Goal: Task Accomplishment & Management: Complete application form

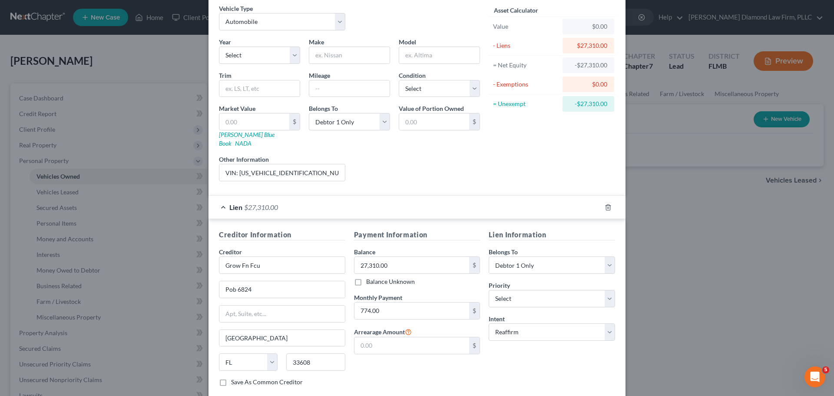
click at [257, 196] on div "Lien $27,310.00" at bounding box center [405, 207] width 393 height 23
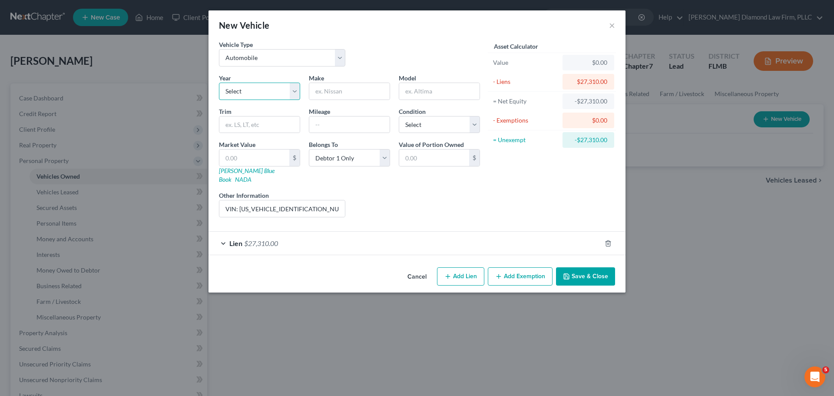
click at [243, 84] on select "Select 2026 2025 2024 2023 2022 2021 2020 2019 2018 2017 2016 2015 2014 2013 20…" at bounding box center [259, 91] width 81 height 17
select select "9"
click at [219, 83] on select "Select 2026 2025 2024 2023 2022 2021 2020 2019 2018 2017 2016 2015 2014 2013 20…" at bounding box center [259, 91] width 81 height 17
click at [352, 90] on input "text" at bounding box center [349, 91] width 80 height 17
type input "Genesis"
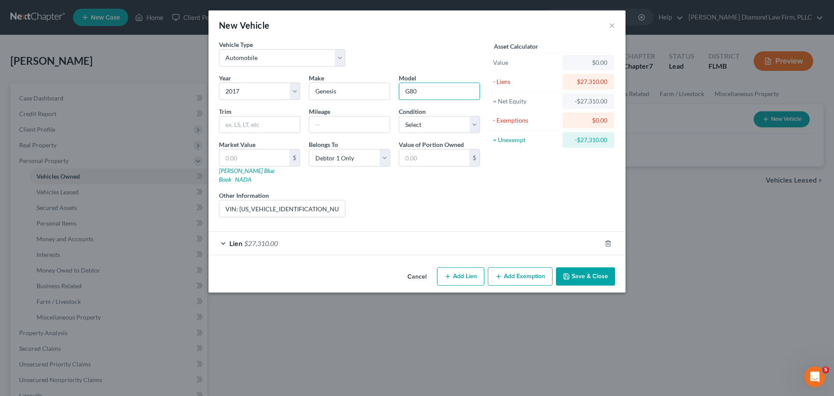
type input "G80"
click at [509, 267] on button "Add Exemption" at bounding box center [520, 276] width 65 height 18
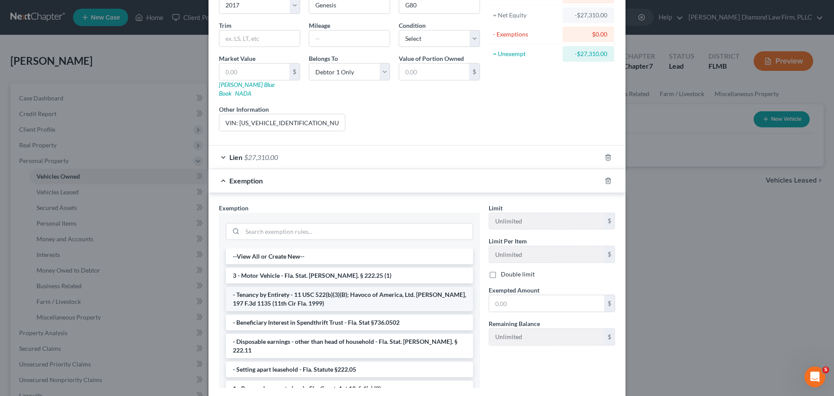
scroll to position [87, 0]
click at [313, 268] on li "3 - Motor Vehicle - Fla. Stat. Ann. § 222.25 (1)" at bounding box center [349, 275] width 247 height 16
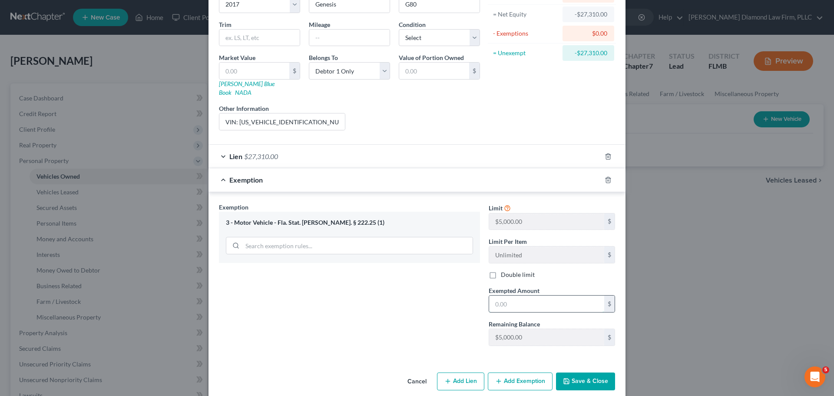
click at [552, 296] on input "text" at bounding box center [546, 304] width 115 height 17
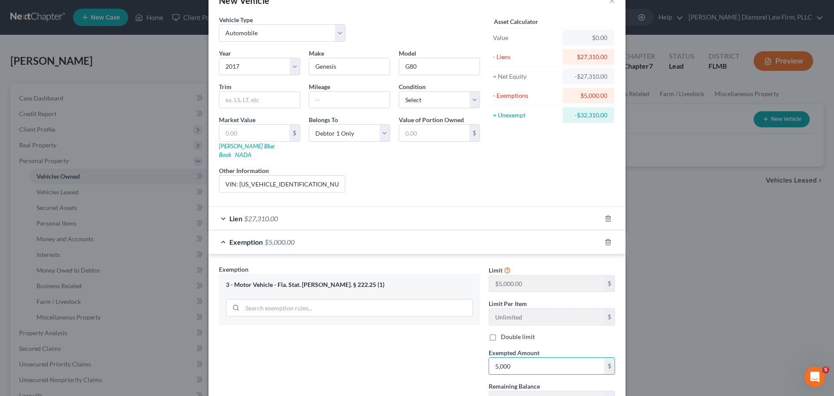
scroll to position [0, 0]
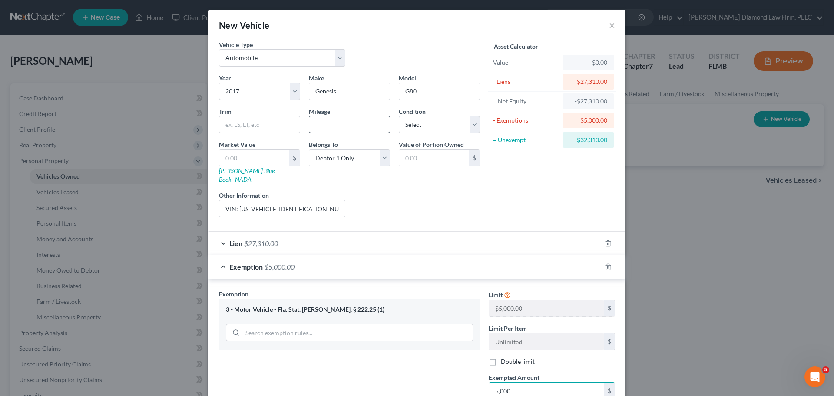
type input "5,000"
click at [336, 126] on input "text" at bounding box center [349, 124] width 80 height 17
type input "47000"
click at [441, 121] on select "Select Excellent Very Good Good Fair Poor" at bounding box center [439, 124] width 81 height 17
select select "2"
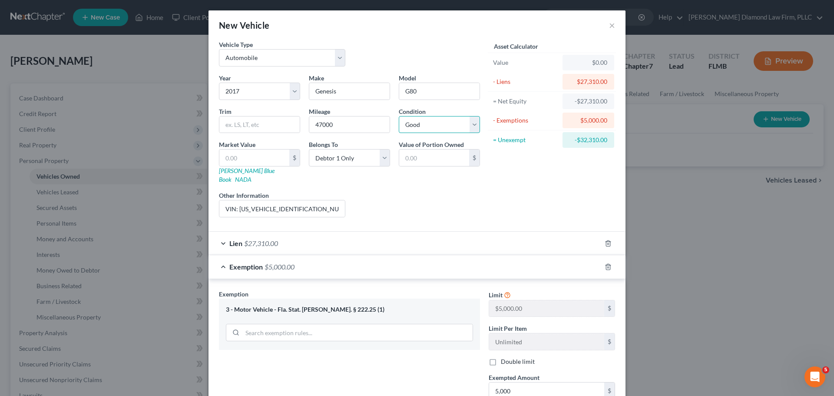
click at [399, 116] on select "Select Excellent Very Good Good Fair Poor" at bounding box center [439, 124] width 81 height 17
click at [243, 158] on input "text" at bounding box center [254, 158] width 70 height 17
type input "2"
type input "2.00"
type input "21"
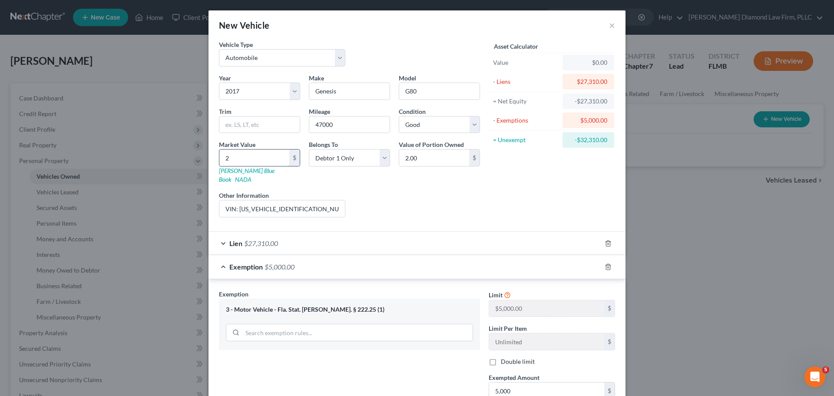
type input "21.00"
type input "213"
type input "213.00"
type input "2130"
type input "2,130.00"
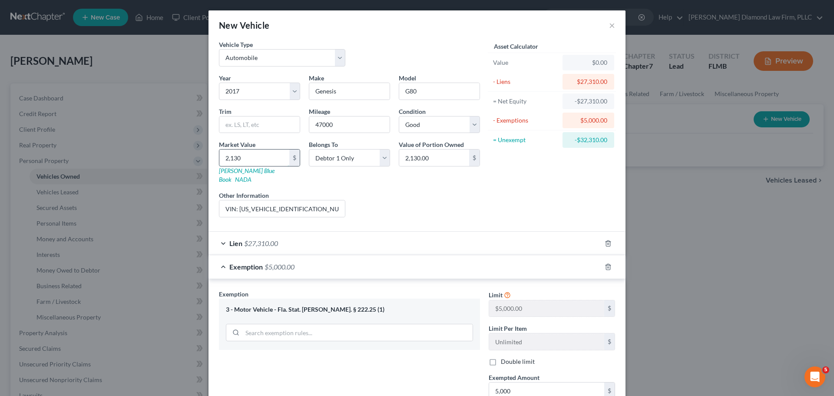
type input "2,1301"
type input "21,301.00"
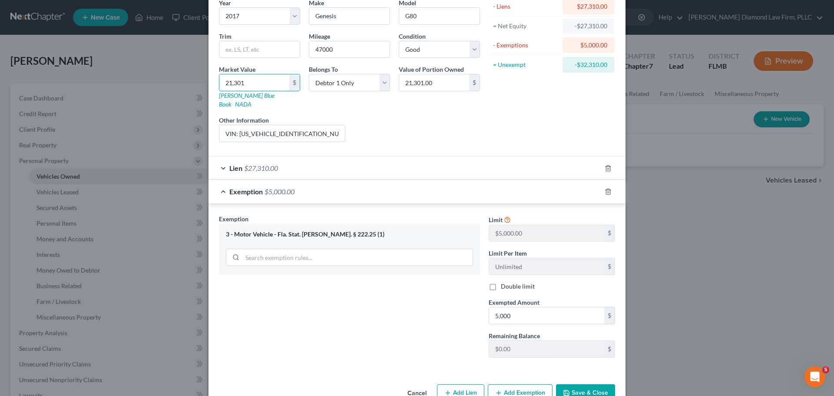
scroll to position [90, 0]
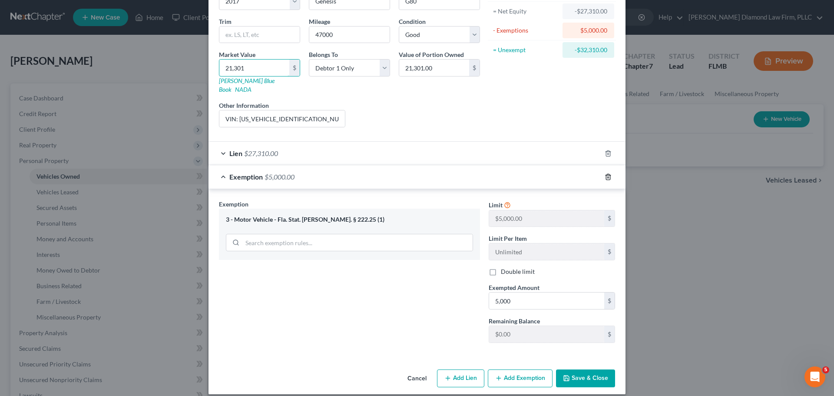
type input "21,301"
click at [606, 174] on icon "button" at bounding box center [608, 177] width 4 height 6
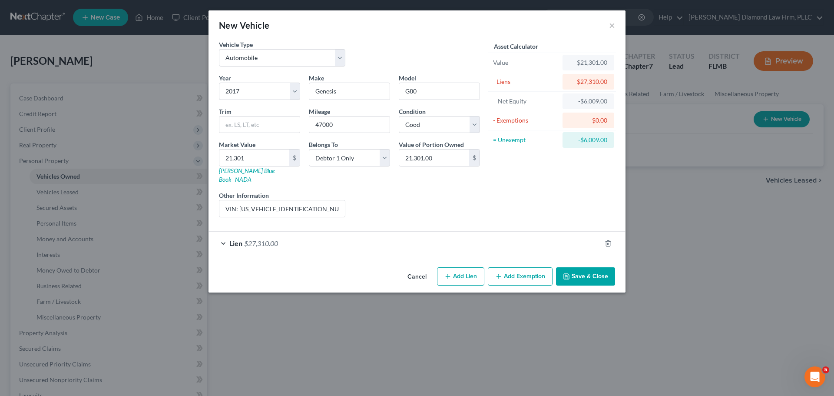
click at [513, 169] on div "Asset Calculator Value $21,301.00 - Liens $27,310.00 = Net Equity -$6,009.00 - …" at bounding box center [552, 132] width 135 height 184
click at [588, 267] on button "Save & Close" at bounding box center [585, 276] width 59 height 18
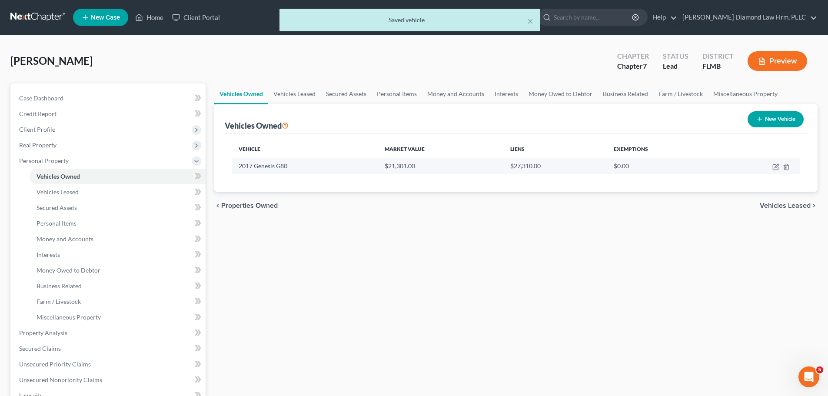
click at [776, 170] on td at bounding box center [759, 166] width 81 height 17
click at [775, 168] on icon "button" at bounding box center [776, 166] width 4 height 4
select select "0"
select select "9"
select select "2"
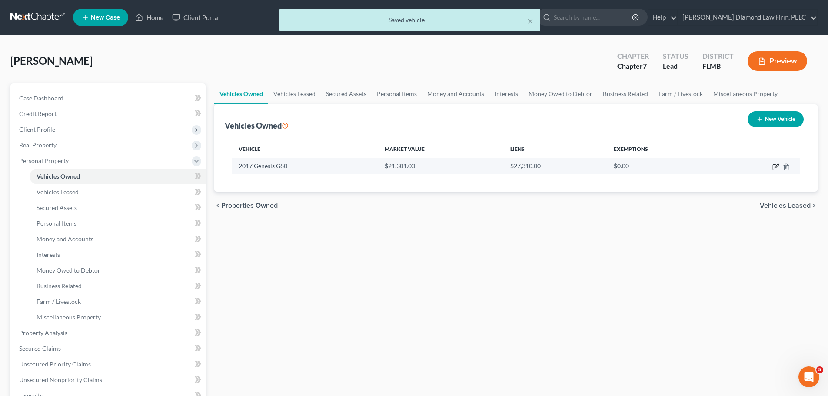
select select "0"
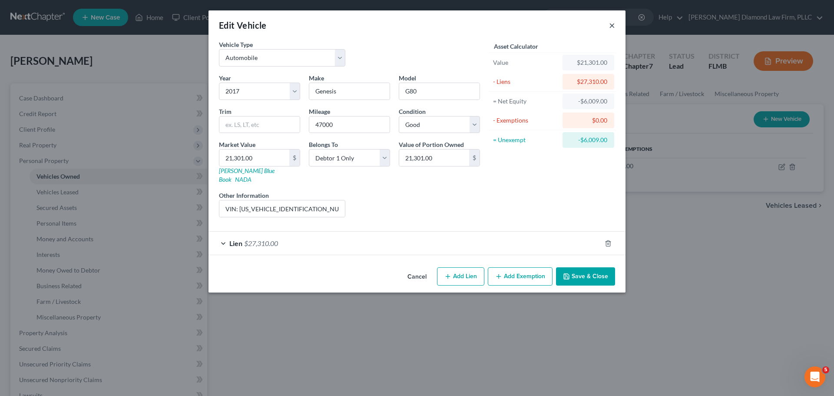
click at [612, 27] on button "×" at bounding box center [612, 25] width 6 height 10
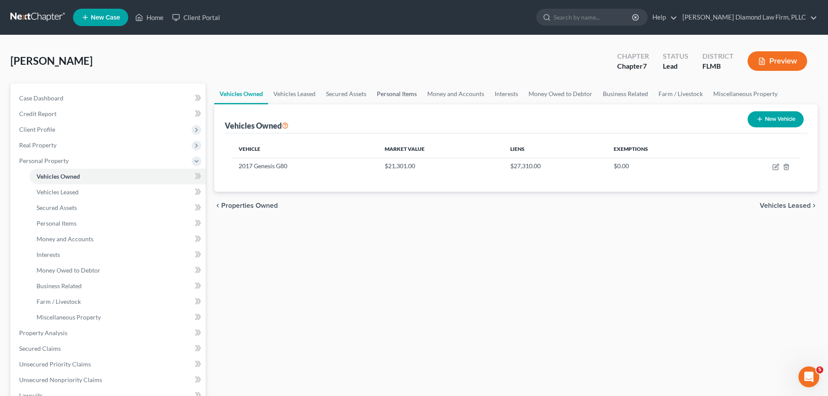
click at [396, 94] on link "Personal Items" at bounding box center [397, 93] width 50 height 21
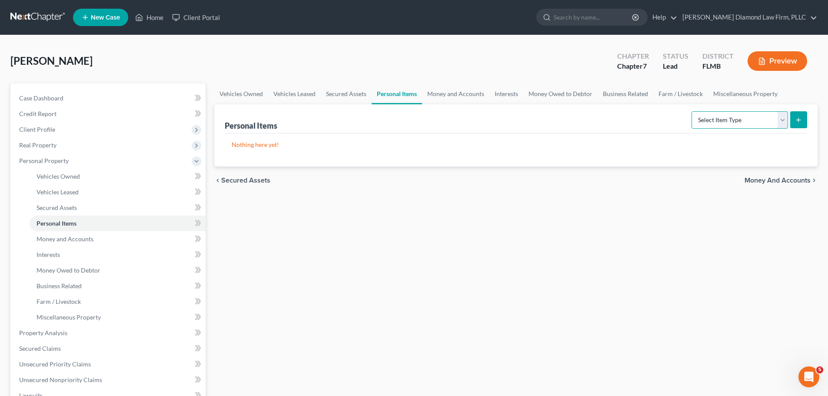
click at [698, 122] on select "Select Item Type Clothing Collectibles Of Value Electronics Firearms Household …" at bounding box center [739, 119] width 96 height 17
select select "clothing"
click at [692, 111] on select "Select Item Type Clothing Collectibles Of Value Electronics Firearms Household …" at bounding box center [739, 119] width 96 height 17
click at [793, 120] on button "submit" at bounding box center [798, 119] width 17 height 17
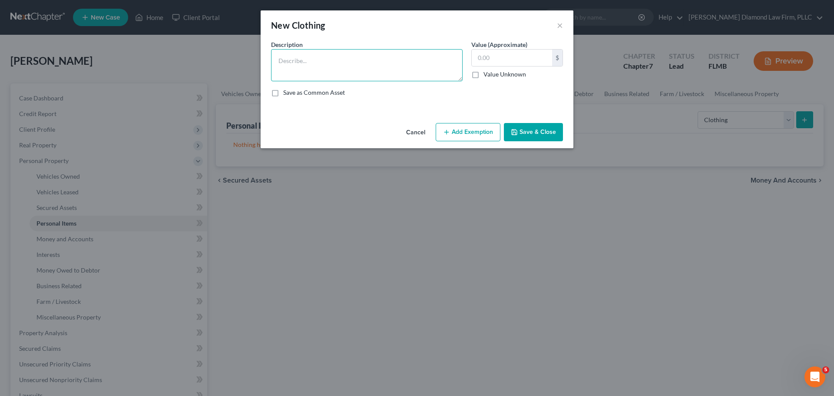
click at [396, 51] on textarea at bounding box center [367, 65] width 192 height 32
type textarea "Clothes & shoes"
type input "1,000"
drag, startPoint x: 528, startPoint y: 132, endPoint x: 623, endPoint y: 142, distance: 95.7
click at [528, 132] on button "Save & Close" at bounding box center [533, 132] width 59 height 18
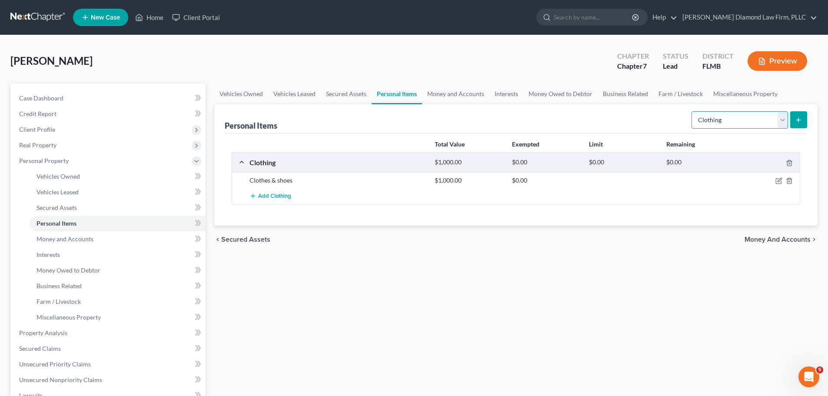
click at [750, 126] on select "Select Item Type Clothing Collectibles Of Value Electronics Firearms Household …" at bounding box center [739, 119] width 96 height 17
select select "electronics"
click at [692, 111] on select "Select Item Type Clothing Collectibles Of Value Electronics Firearms Household …" at bounding box center [739, 119] width 96 height 17
click at [797, 118] on icon "submit" at bounding box center [798, 119] width 7 height 7
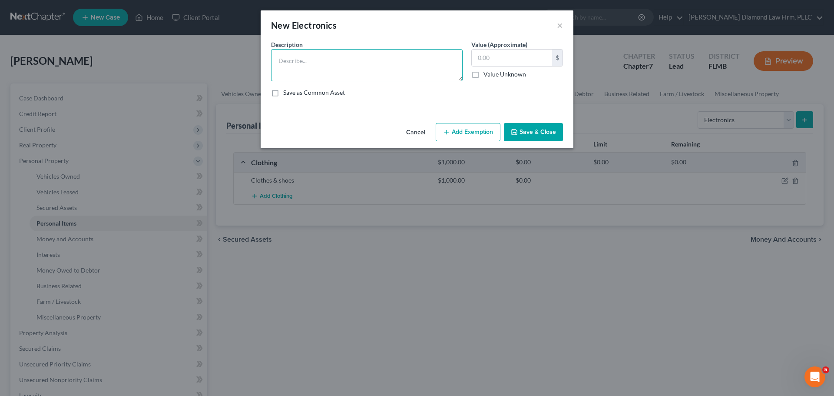
click at [305, 66] on textarea at bounding box center [367, 65] width 192 height 32
type textarea "Television, speakers"
type input "250"
click at [537, 127] on button "Save & Close" at bounding box center [533, 132] width 59 height 18
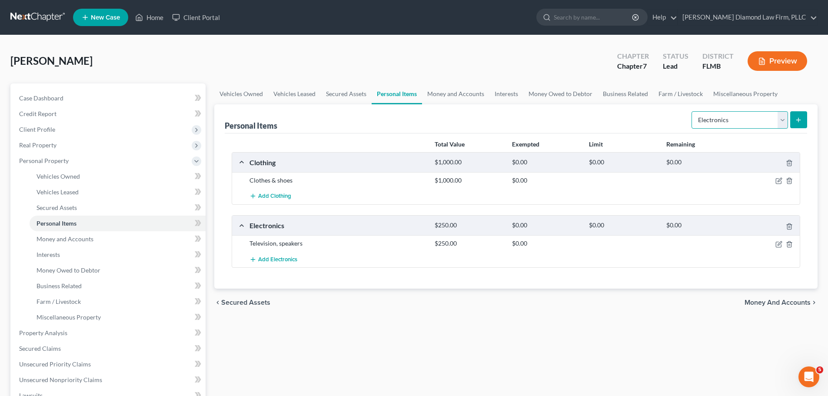
click at [764, 119] on select "Select Item Type Clothing Collectibles Of Value Electronics Firearms Household …" at bounding box center [739, 119] width 96 height 17
select select "household_goods"
click at [692, 111] on select "Select Item Type Clothing Collectibles Of Value Electronics Firearms Household …" at bounding box center [739, 119] width 96 height 17
click at [801, 122] on icon "submit" at bounding box center [798, 119] width 7 height 7
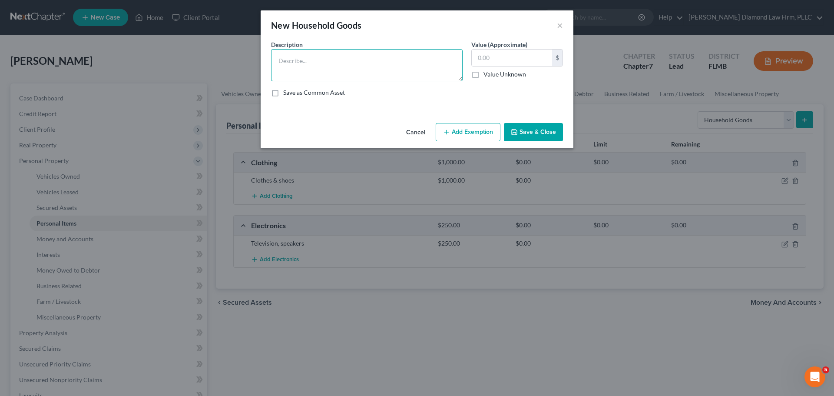
click at [315, 70] on textarea at bounding box center [367, 65] width 192 height 32
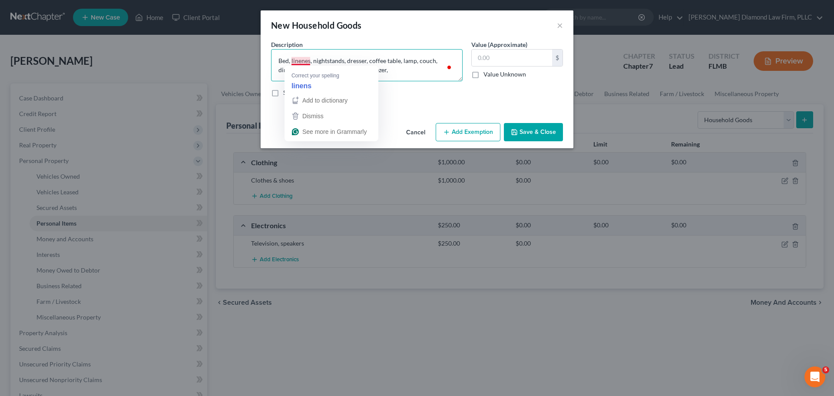
click at [306, 63] on textarea "Bed, linenes, nightstands, dresser, coffee table, lamp, couch, dinner chairs, s…" at bounding box center [367, 65] width 192 height 32
click at [387, 70] on textarea "Bed, linens, nightstands, dresser, coffee table, lamp, couch, dinner chairs, st…" at bounding box center [367, 65] width 192 height 32
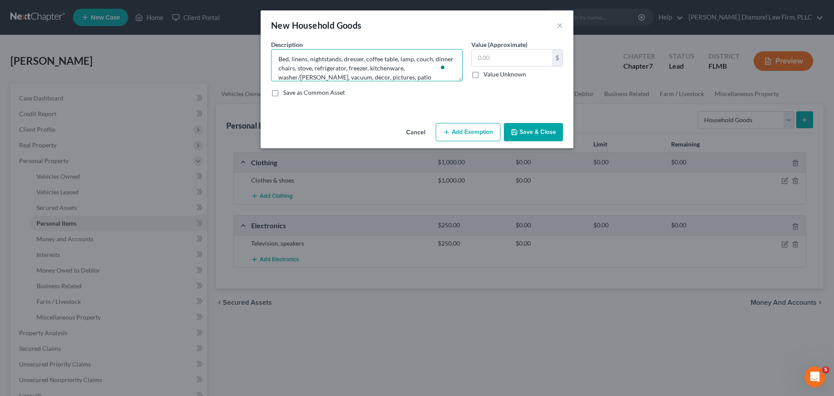
scroll to position [11, 0]
type textarea "Bed, linens, nightstands, dresser, coffee table, lamp, couch, dinner chairs, st…"
click at [494, 60] on input "text" at bounding box center [512, 58] width 80 height 17
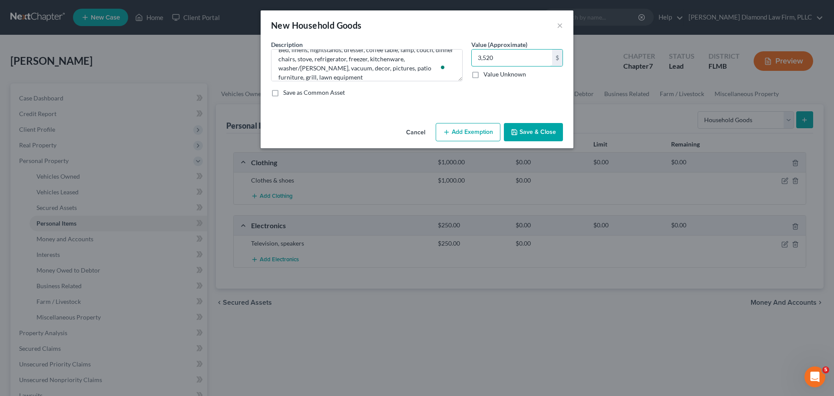
type input "3,520"
click at [534, 127] on button "Save & Close" at bounding box center [533, 132] width 59 height 18
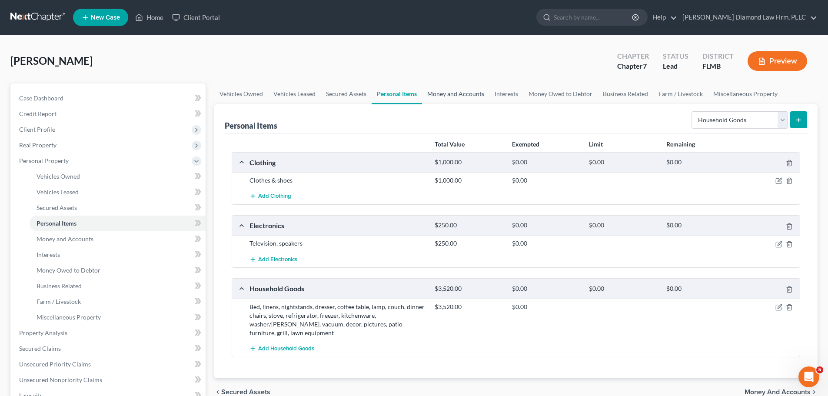
click at [449, 89] on link "Money and Accounts" at bounding box center [455, 93] width 67 height 21
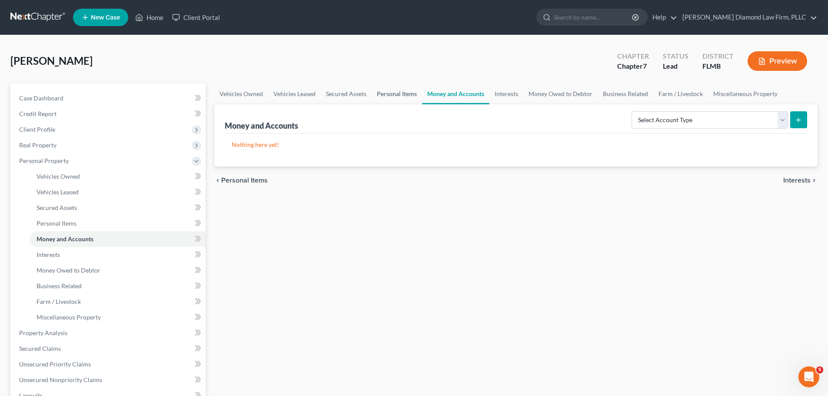
click at [412, 98] on link "Personal Items" at bounding box center [397, 93] width 50 height 21
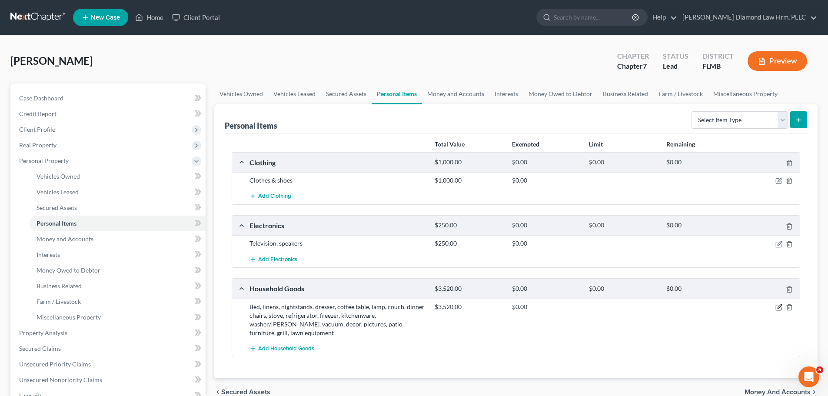
click at [781, 308] on icon "button" at bounding box center [778, 307] width 5 height 5
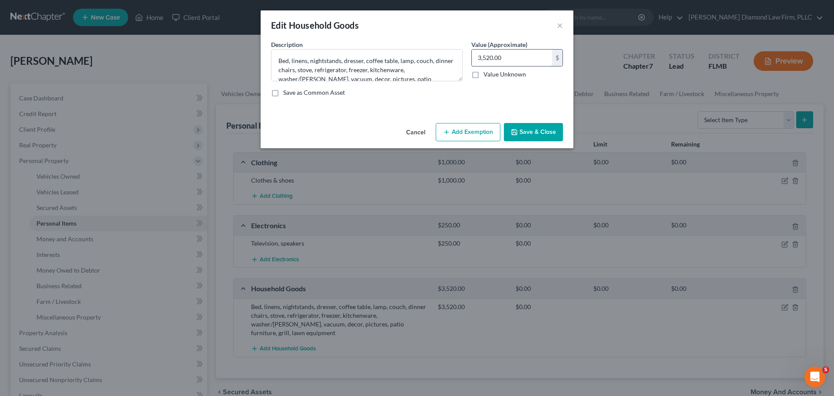
click at [512, 56] on input "3,520.00" at bounding box center [512, 58] width 80 height 17
type input "4,620"
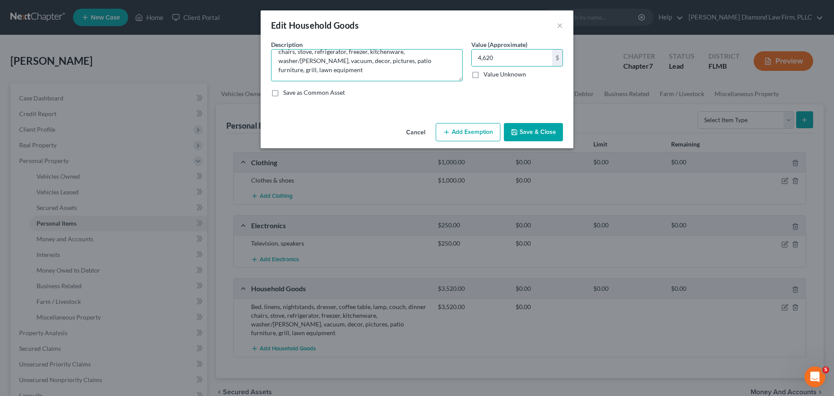
click at [355, 68] on textarea "Bed, linens, nightstands, dresser, coffee table, lamp, couch, dinner chairs, st…" at bounding box center [367, 65] width 192 height 32
type textarea "Bed, linens, nightstands, dresser, coffee table, lamp, couch, dinner chairs, st…"
click at [555, 130] on button "Save & Close" at bounding box center [533, 132] width 59 height 18
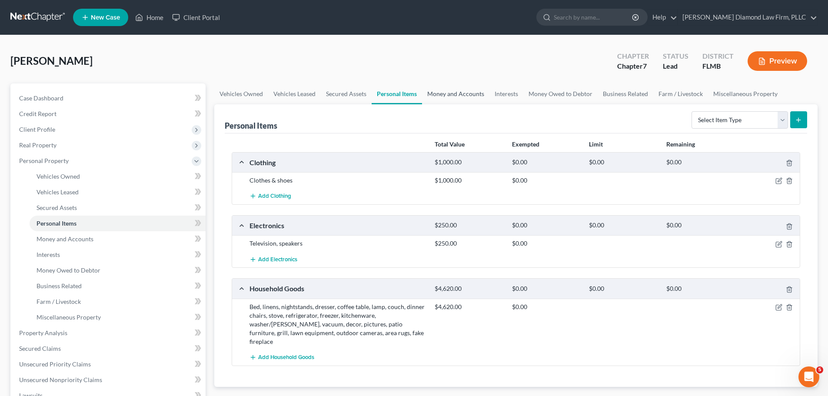
click at [429, 93] on link "Money and Accounts" at bounding box center [455, 93] width 67 height 21
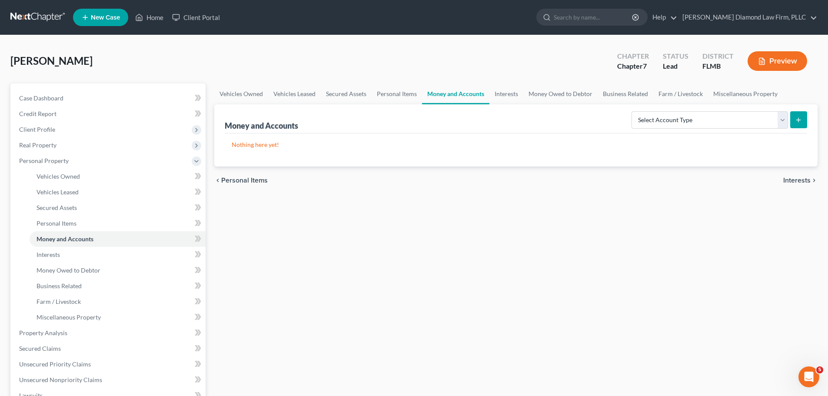
click at [16, 20] on link at bounding box center [38, 18] width 56 height 16
